Goal: Communication & Community: Answer question/provide support

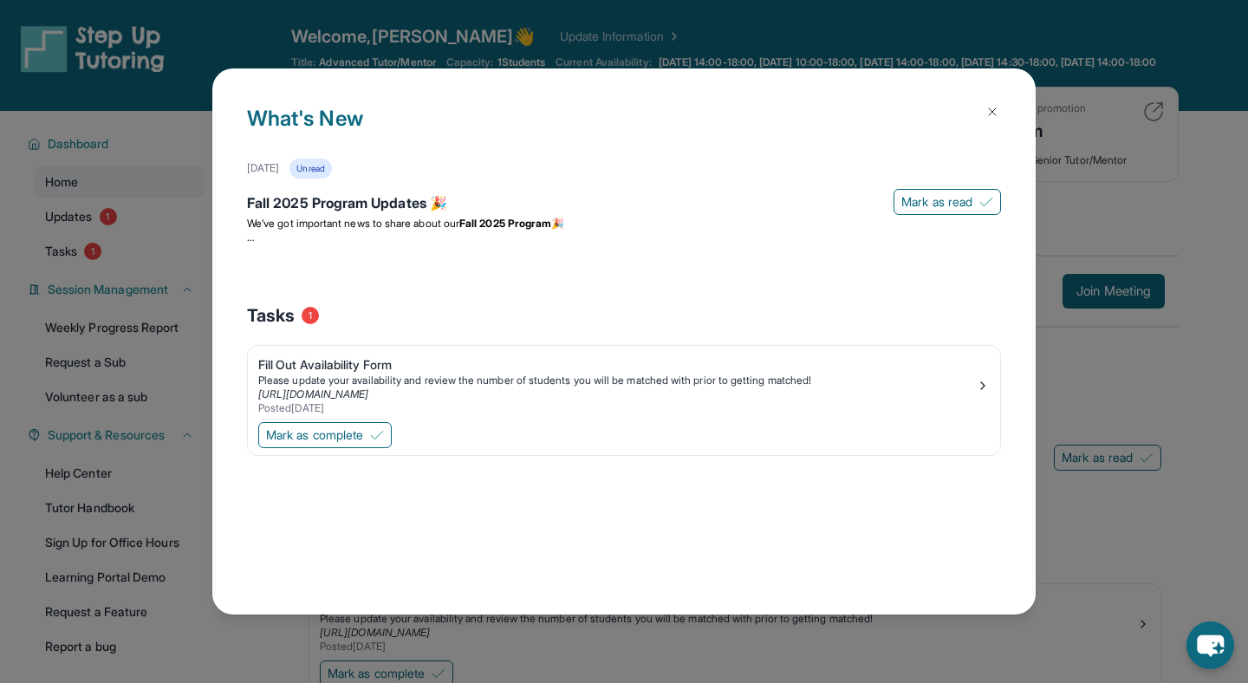
click at [985, 108] on img at bounding box center [992, 112] width 14 height 14
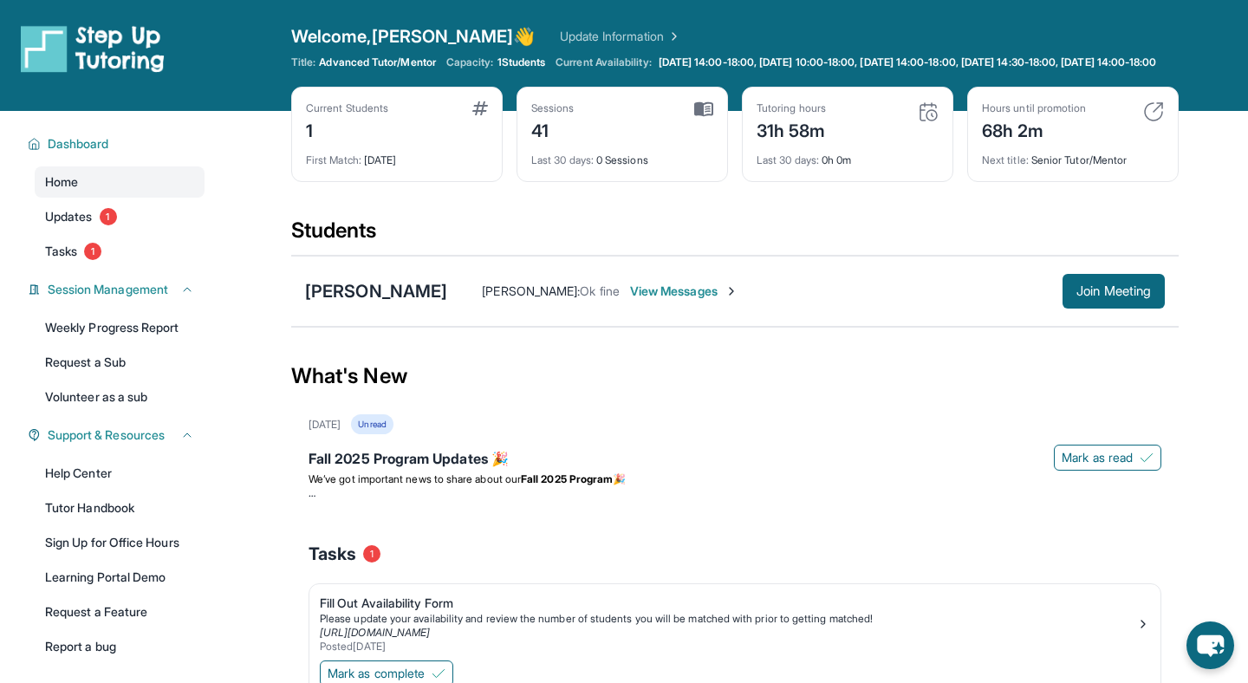
click at [1068, 159] on div "Next title : Senior Tutor/Mentor" at bounding box center [1073, 155] width 182 height 24
click at [1154, 122] on img at bounding box center [1153, 111] width 21 height 21
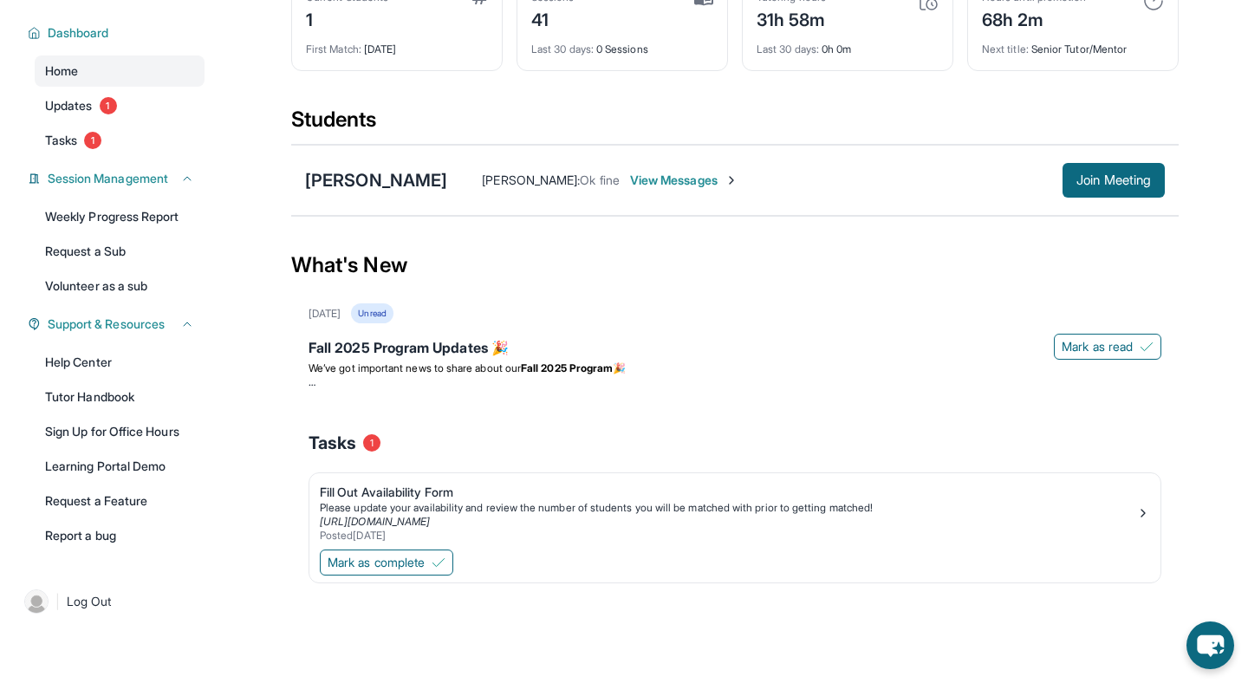
scroll to position [103, 0]
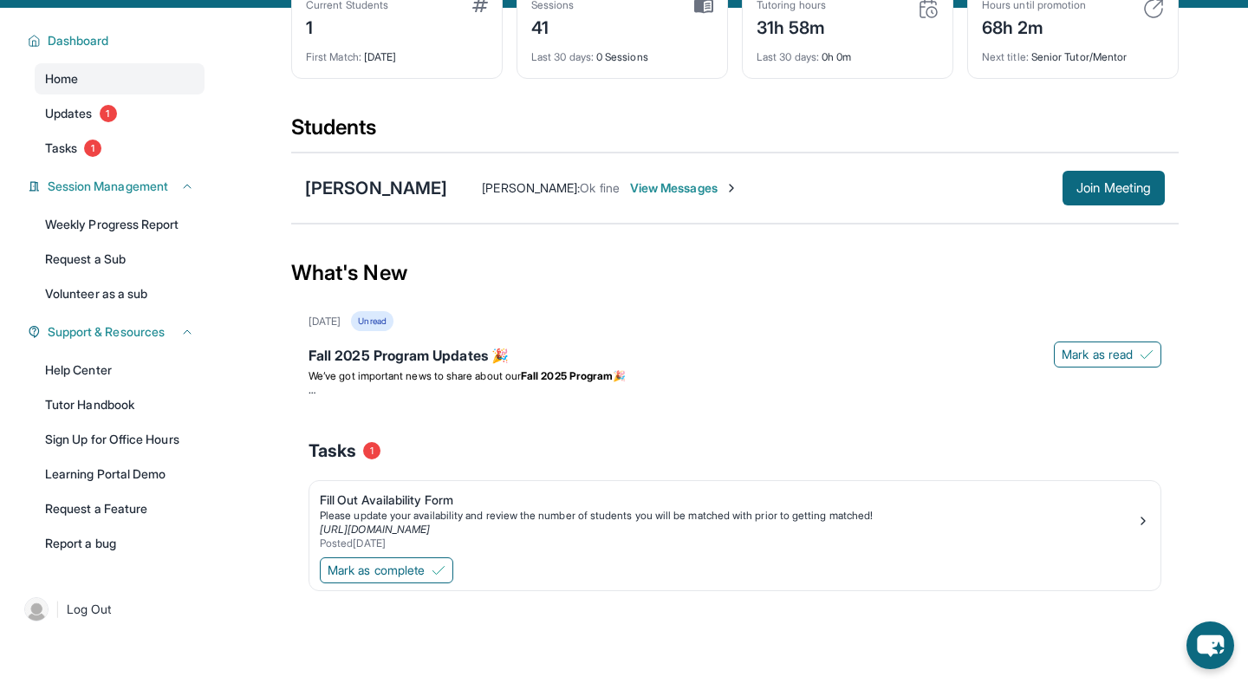
click at [706, 197] on span "View Messages" at bounding box center [684, 187] width 108 height 17
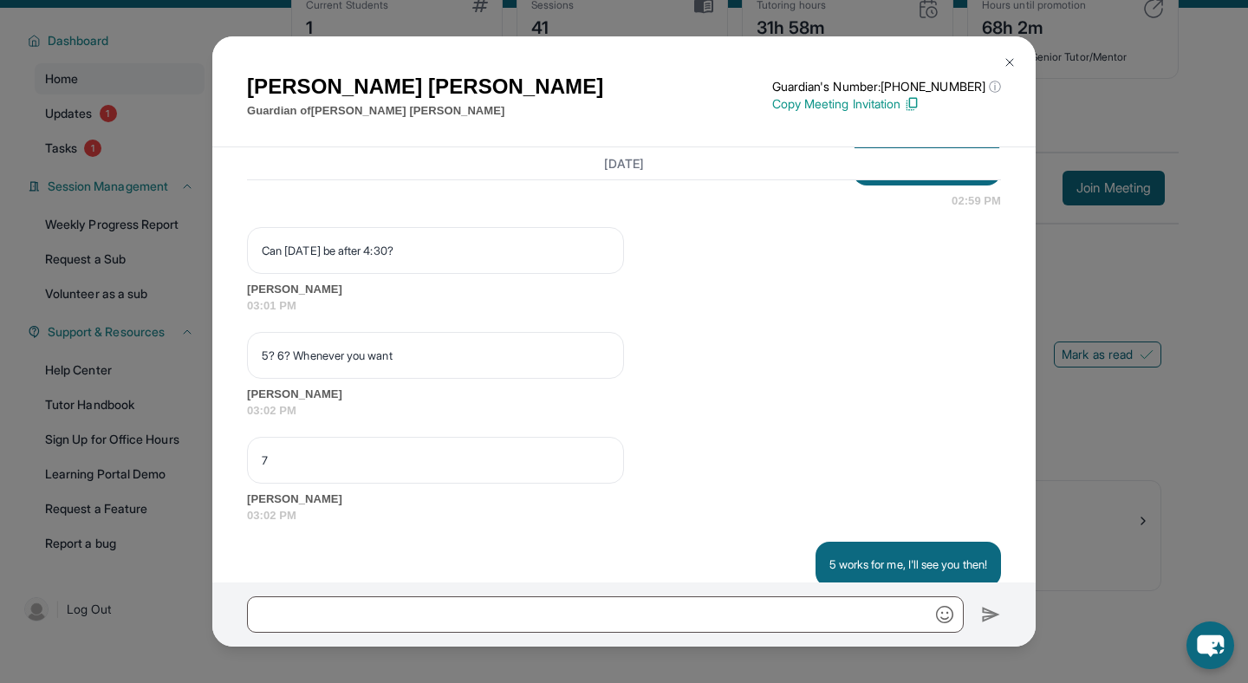
scroll to position [2844, 0]
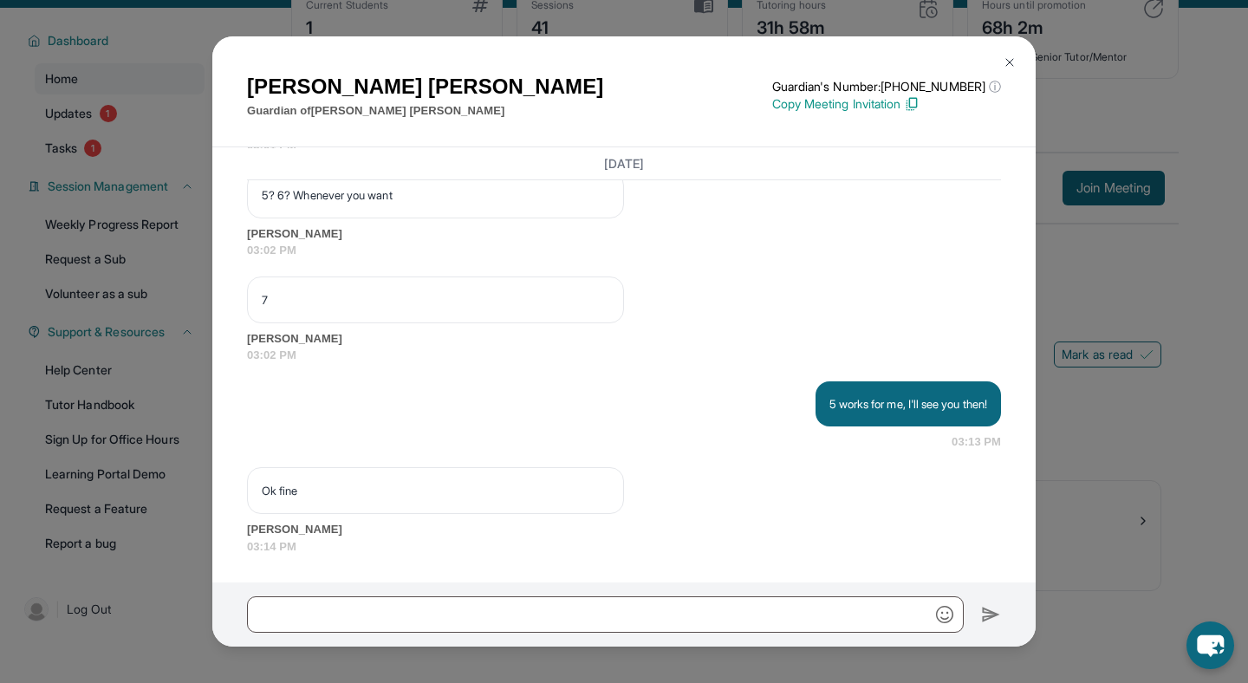
click at [1006, 68] on img at bounding box center [1009, 62] width 14 height 14
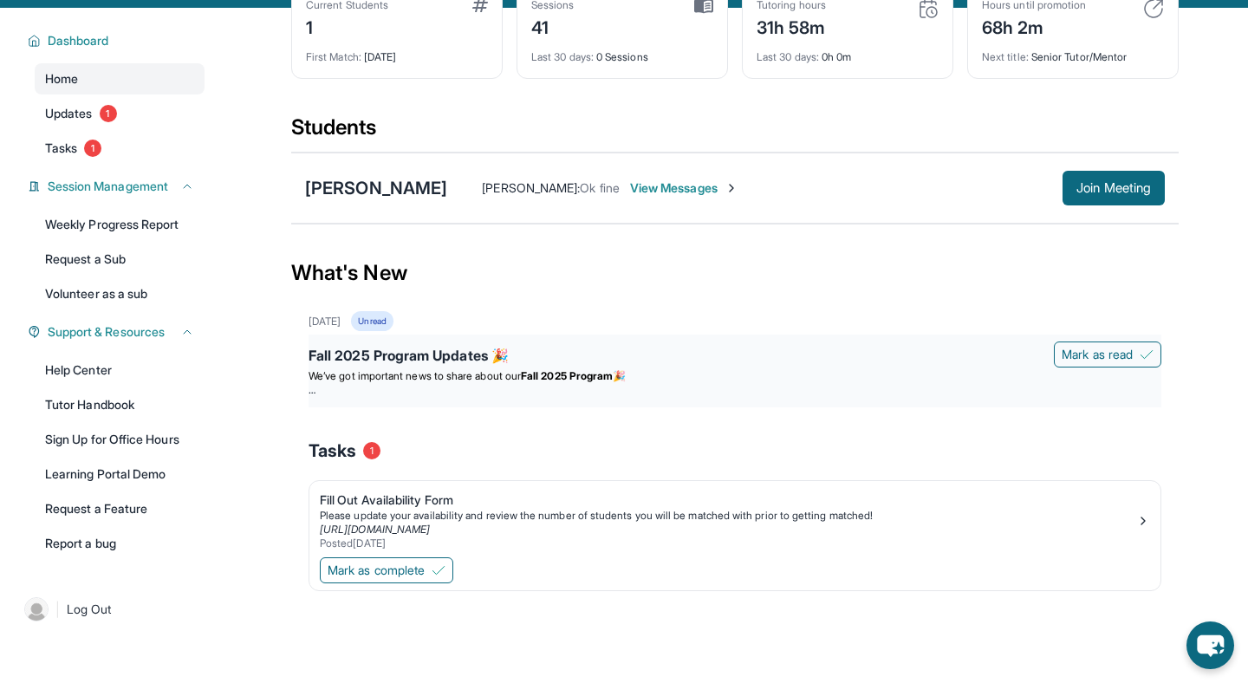
scroll to position [0, 0]
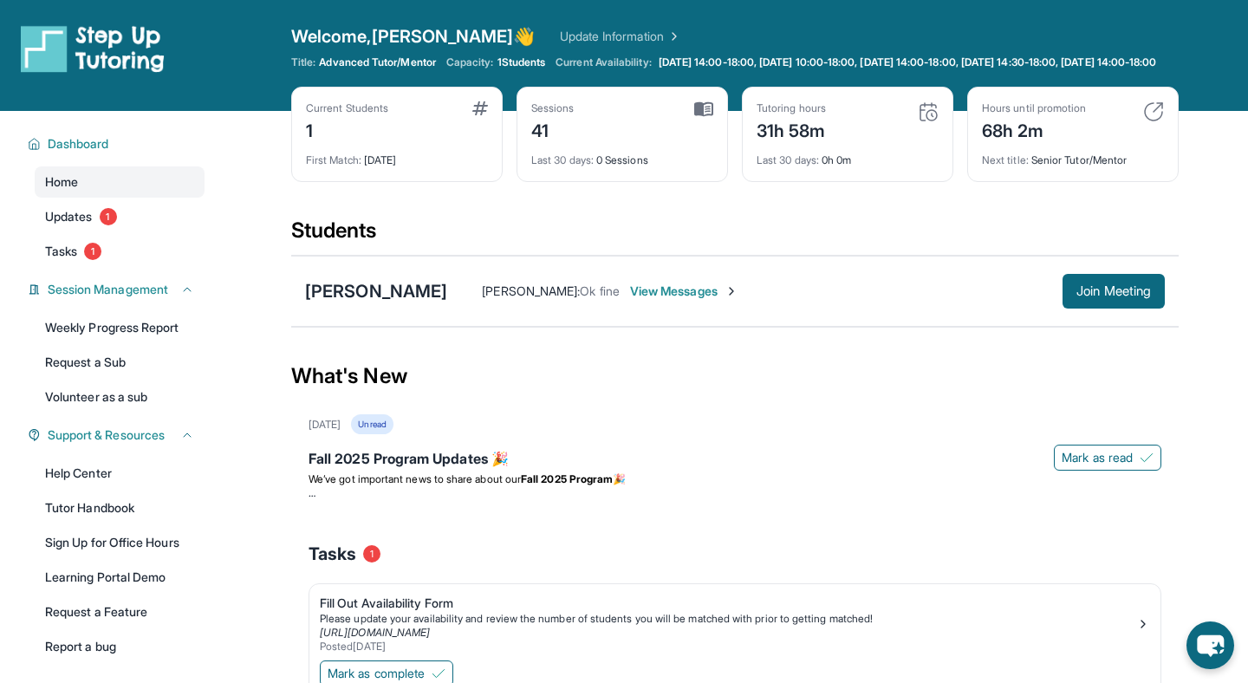
click at [1098, 327] on div "[PERSON_NAME] [PERSON_NAME] : Ok fine View Messages Join Meeting" at bounding box center [734, 291] width 887 height 71
click at [1097, 308] on button "Join Meeting" at bounding box center [1113, 291] width 102 height 35
click at [619, 298] on span "Ok fine" at bounding box center [600, 290] width 40 height 15
click at [505, 485] on span "We’ve got important news to share about our" at bounding box center [414, 478] width 212 height 13
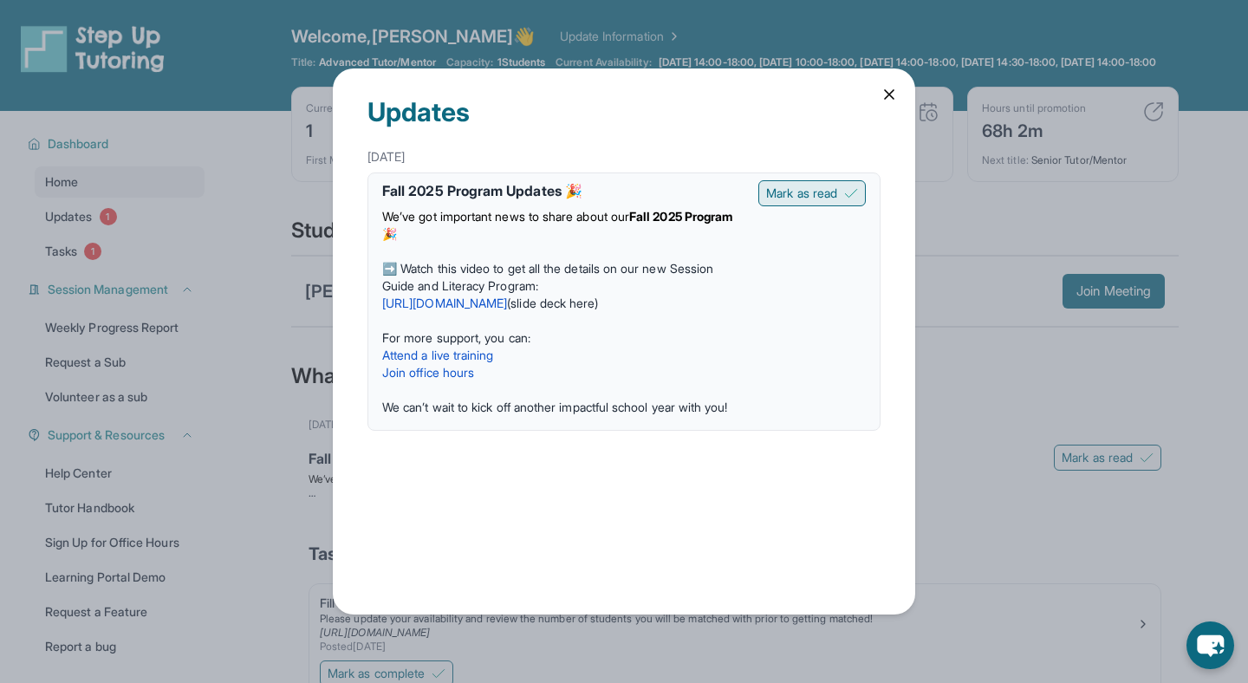
click at [837, 191] on button "Mark as read" at bounding box center [811, 193] width 107 height 26
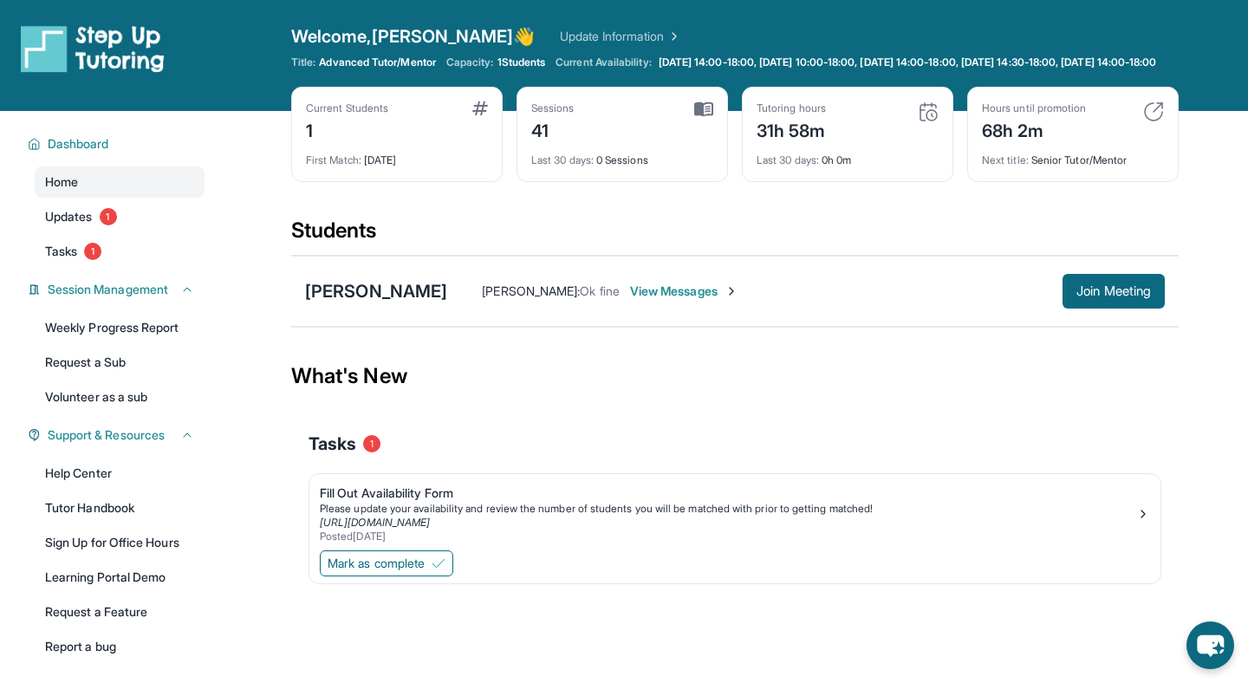
click at [738, 300] on span "View Messages" at bounding box center [684, 290] width 108 height 17
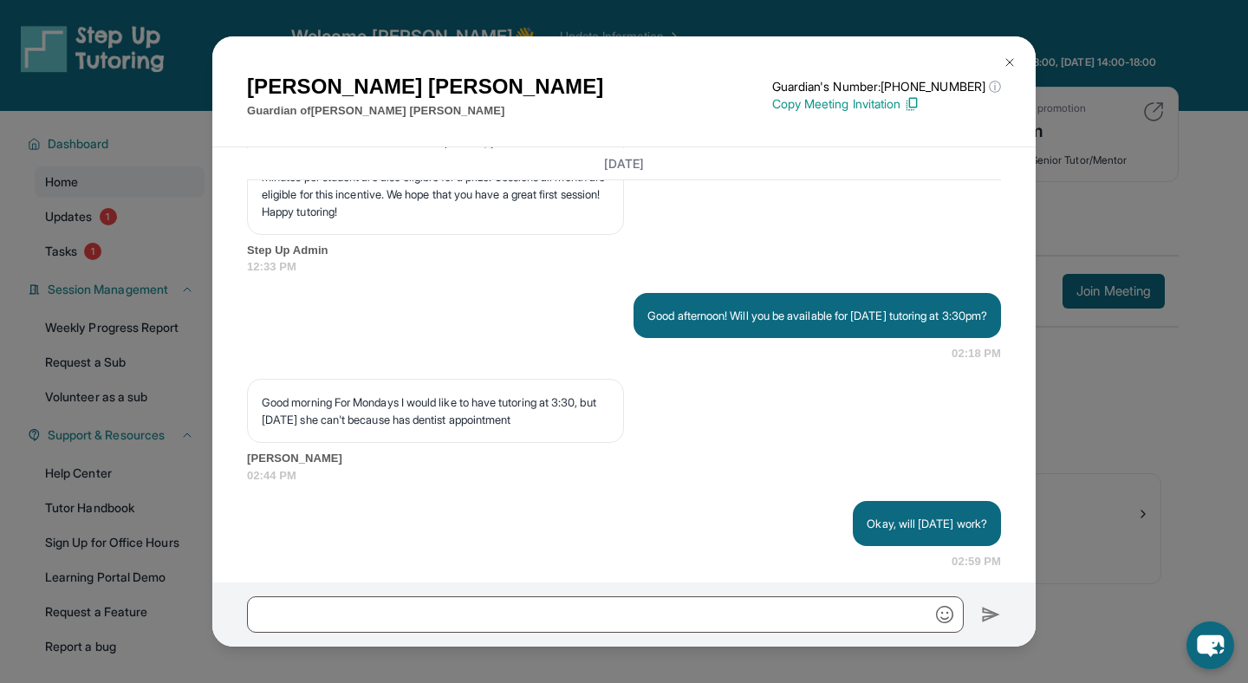
scroll to position [2844, 0]
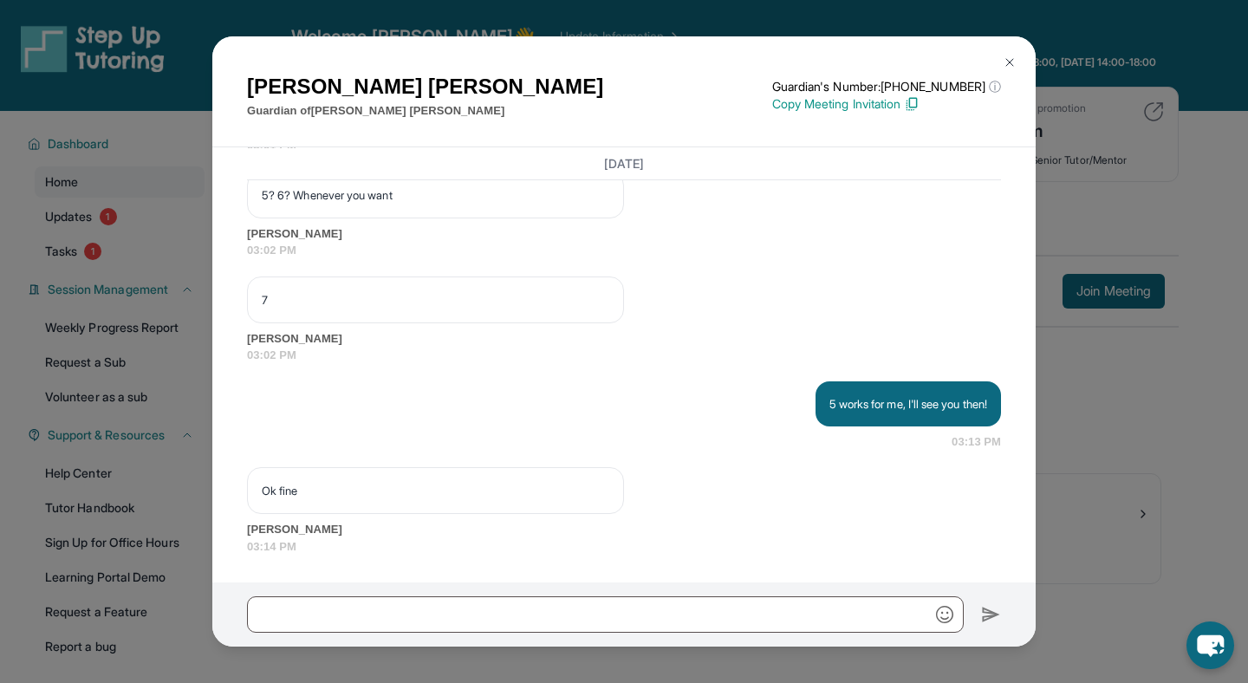
click at [886, 102] on p "Copy Meeting Invitation" at bounding box center [886, 103] width 229 height 17
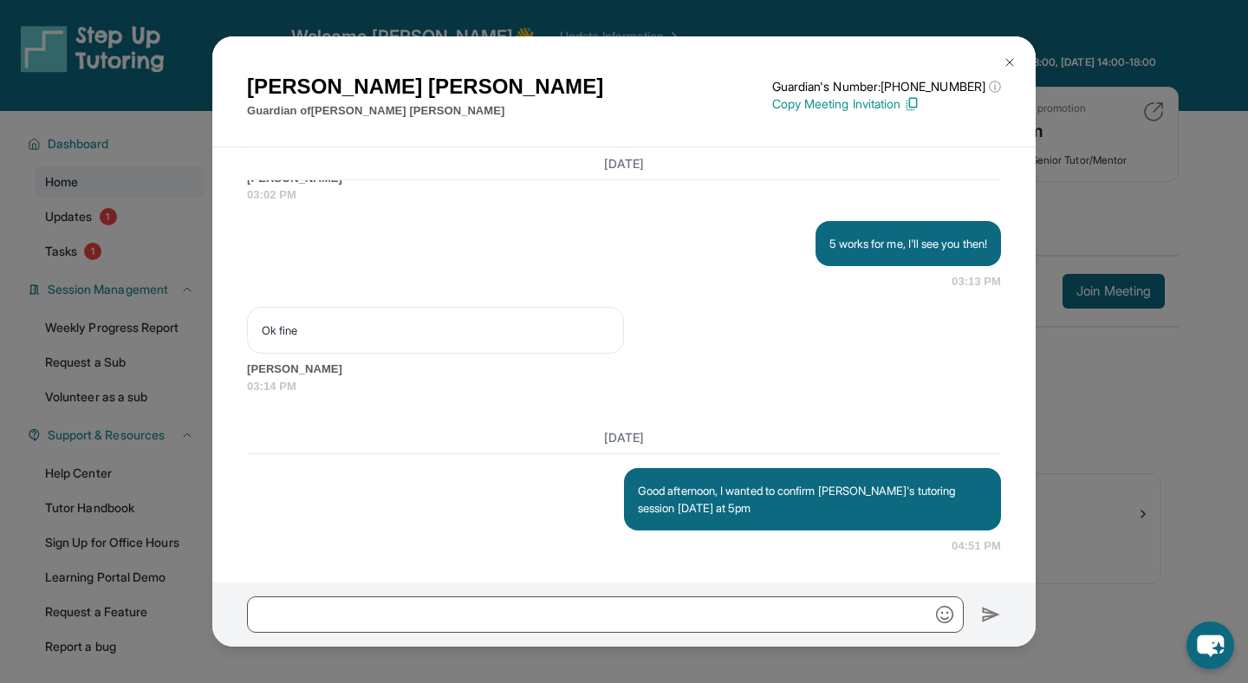
scroll to position [3004, 0]
click at [1011, 63] on img at bounding box center [1009, 62] width 14 height 14
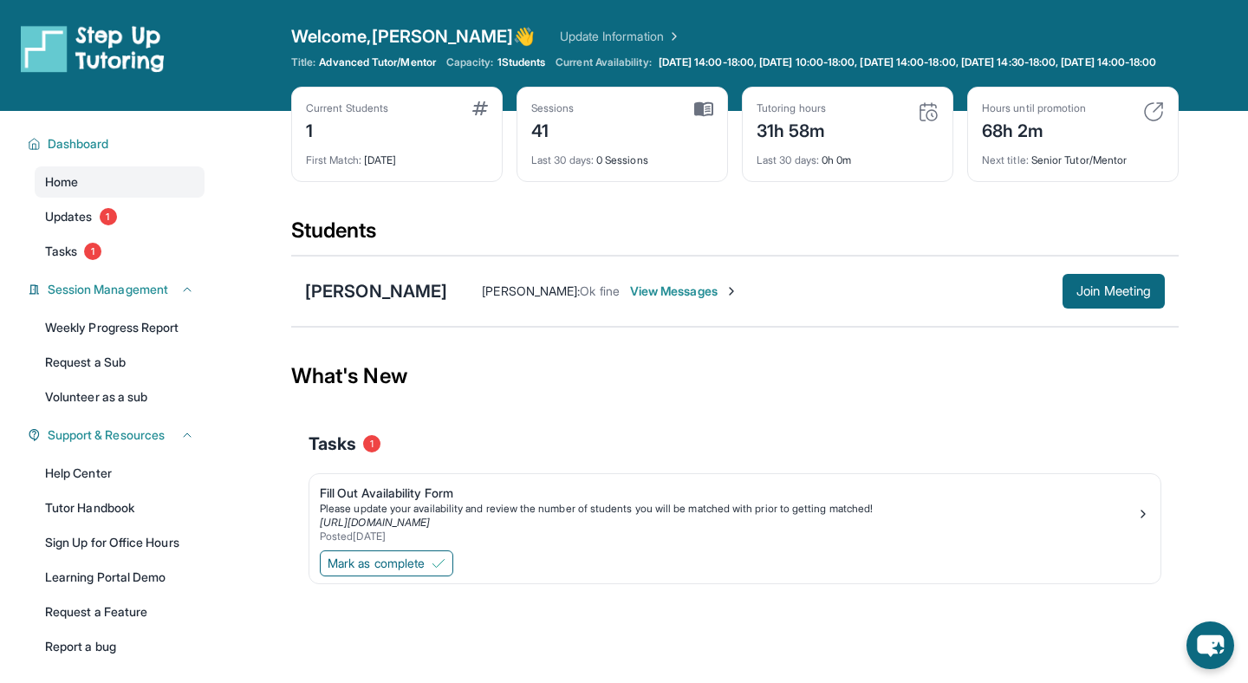
click at [738, 300] on span "View Messages" at bounding box center [684, 290] width 108 height 17
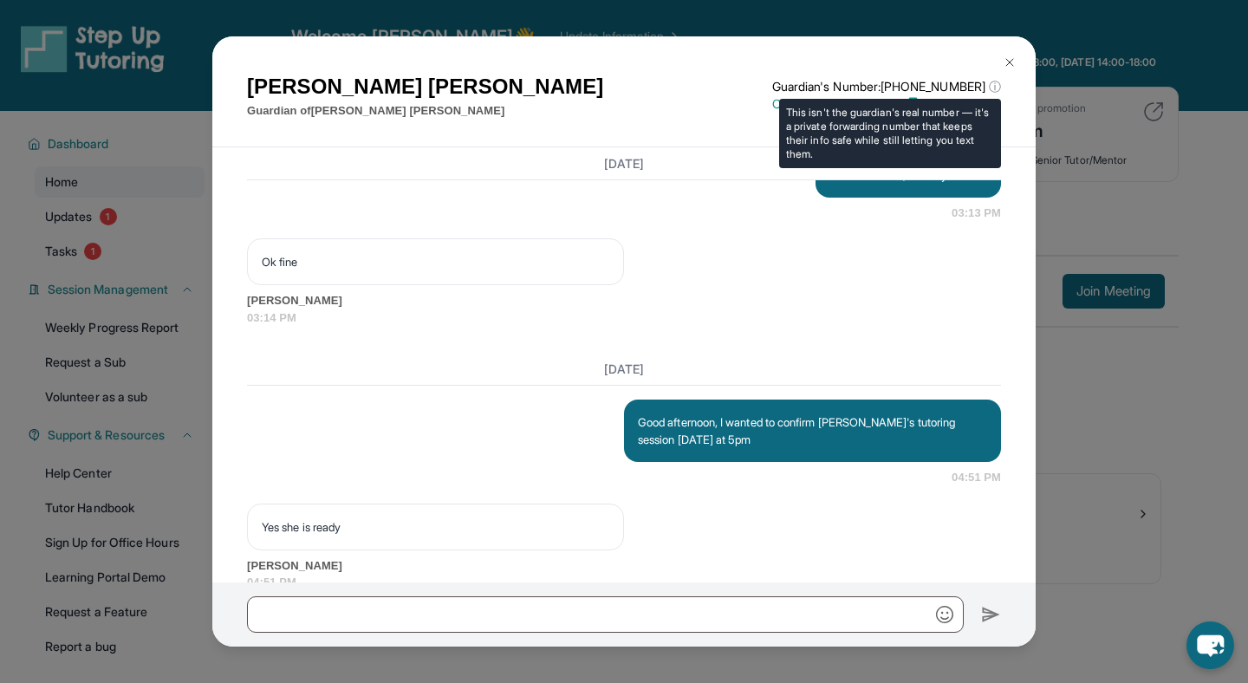
scroll to position [3109, 0]
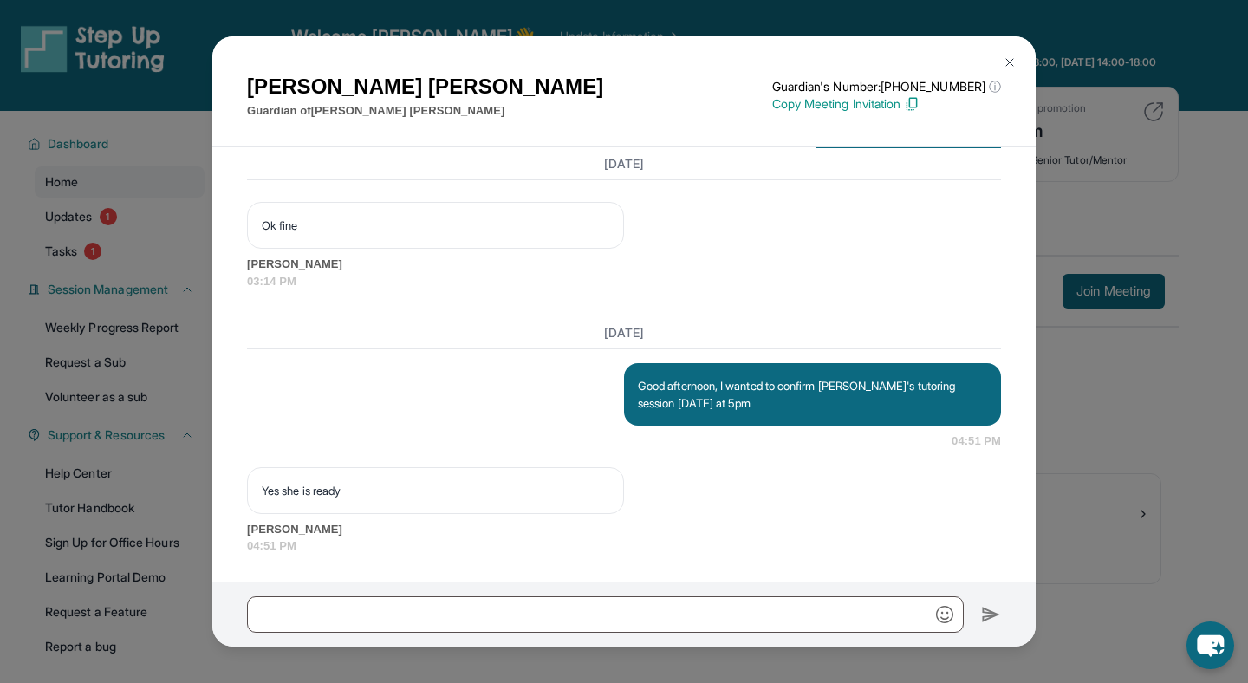
click at [919, 105] on img at bounding box center [912, 104] width 16 height 16
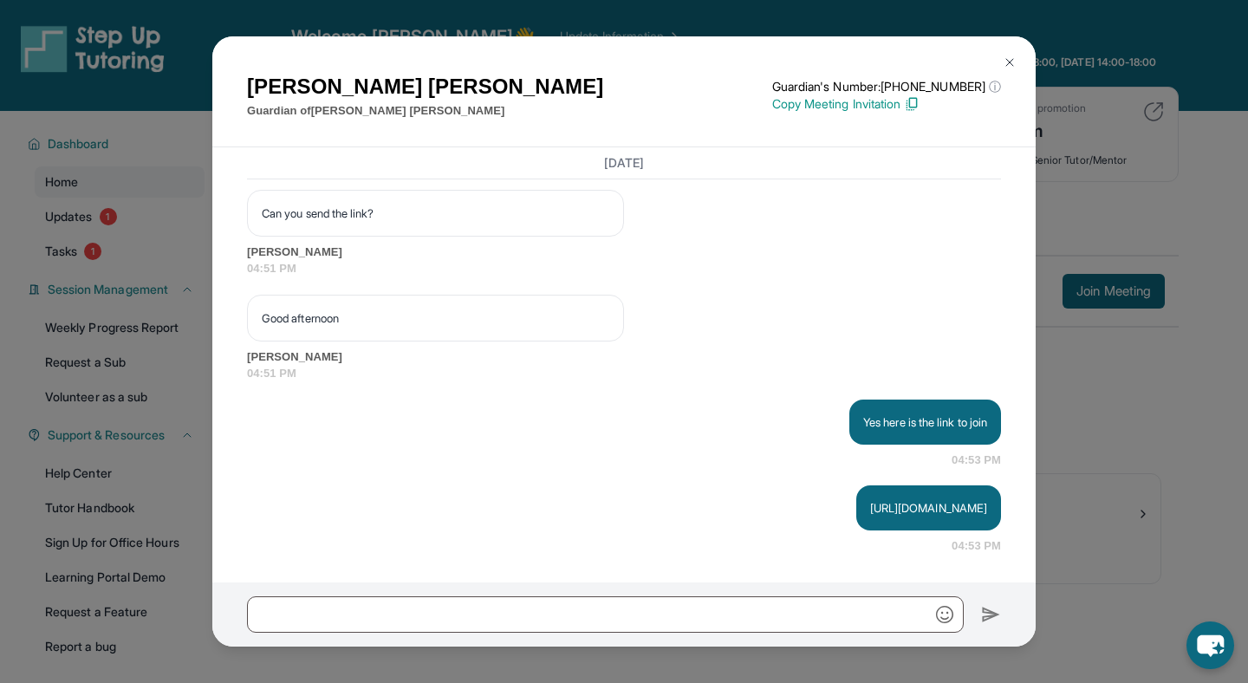
scroll to position [3491, 0]
